Goal: Transaction & Acquisition: Purchase product/service

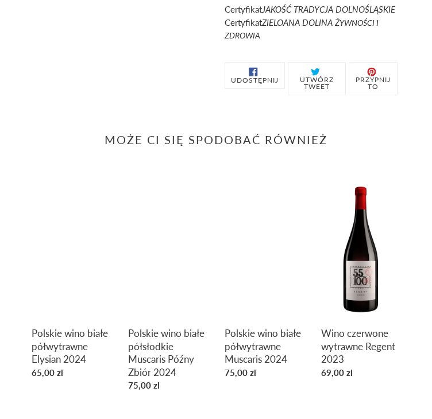
scroll to position [618, 0]
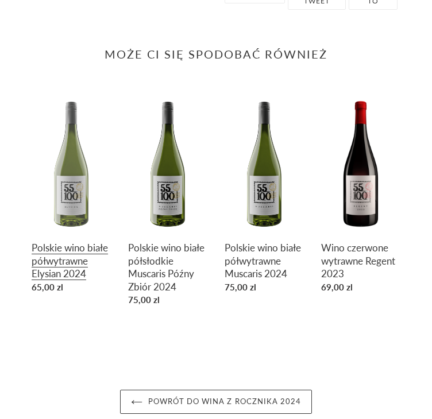
click at [60, 255] on link "Polskie wino białe półwytrawne Elysian 2024" at bounding box center [71, 196] width 79 height 206
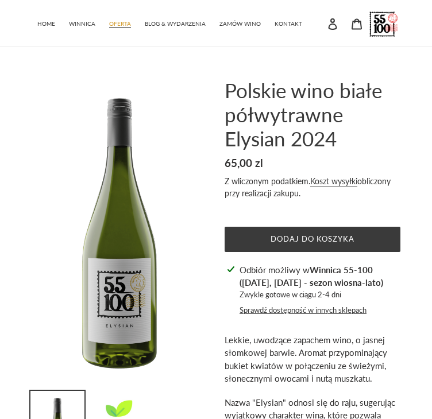
click at [122, 30] on link "OFERTA" at bounding box center [119, 22] width 33 height 17
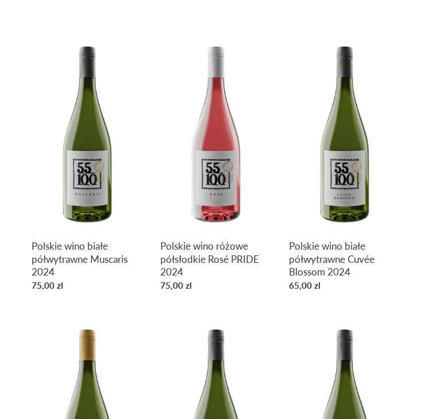
scroll to position [322, 0]
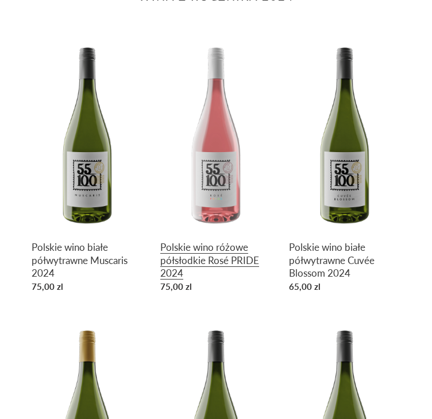
click at [221, 178] on link "Polskie wino różowe półsłodkie Rosé PRIDE 2024" at bounding box center [215, 165] width 111 height 263
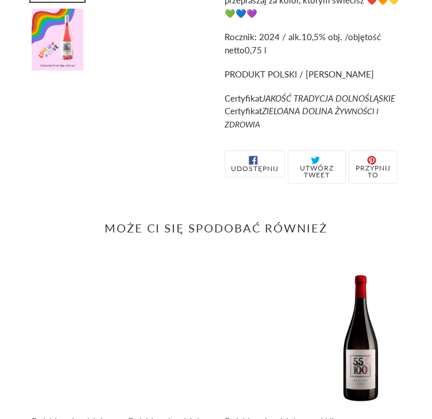
scroll to position [480, 0]
